Goal: Task Accomplishment & Management: Use online tool/utility

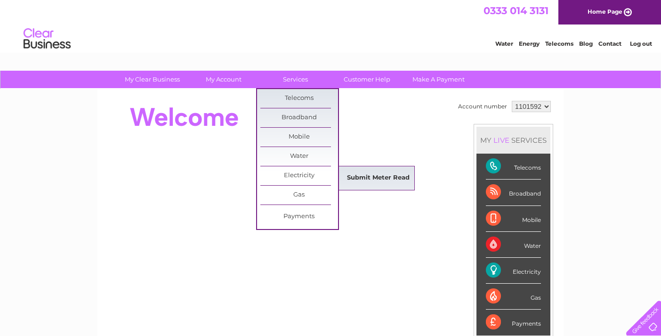
click at [372, 178] on link "Submit Meter Read" at bounding box center [379, 178] width 78 height 19
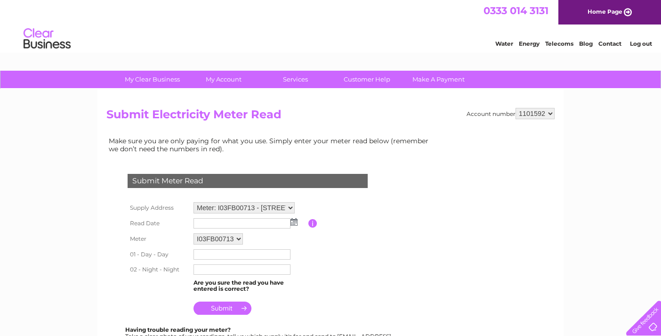
click at [243, 226] on input "text" at bounding box center [242, 223] width 97 height 10
click at [296, 224] on img at bounding box center [294, 223] width 7 height 8
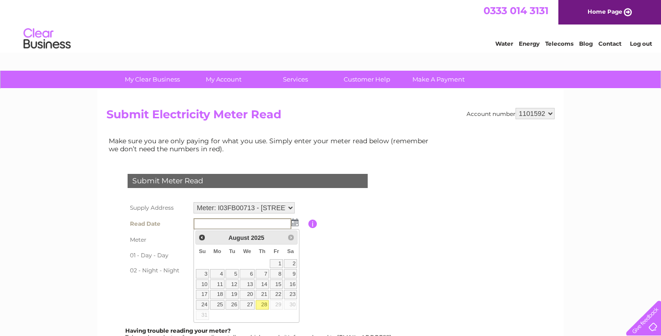
click at [262, 306] on link "28" at bounding box center [262, 304] width 13 height 9
type input "[DATE]"
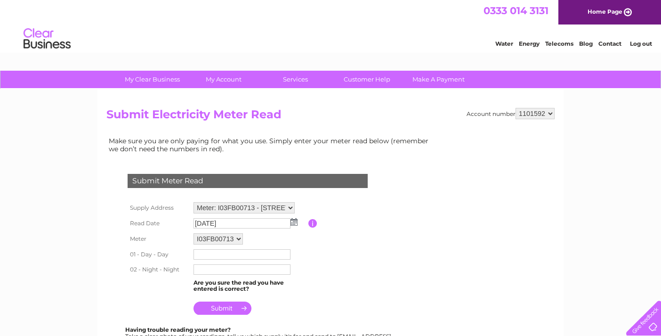
click at [224, 254] on input "text" at bounding box center [242, 254] width 97 height 10
type input "261623"
click at [273, 267] on input "text" at bounding box center [242, 270] width 97 height 10
type input "041640"
click at [314, 300] on table "Supply Address Meter: [STREET_ADDRESS] Read Date [DATE] Please enter the date t…" at bounding box center [258, 259] width 267 height 118
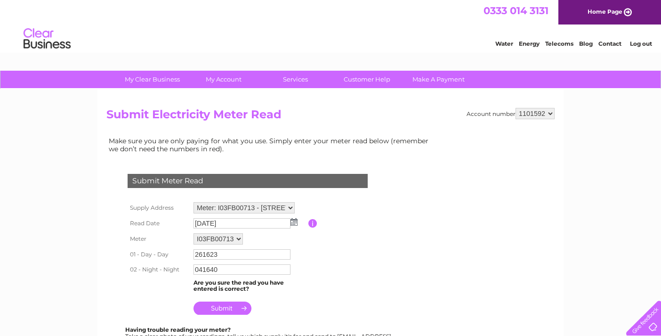
click at [220, 307] on input "submit" at bounding box center [223, 307] width 58 height 13
